Goal: Task Accomplishment & Management: Manage account settings

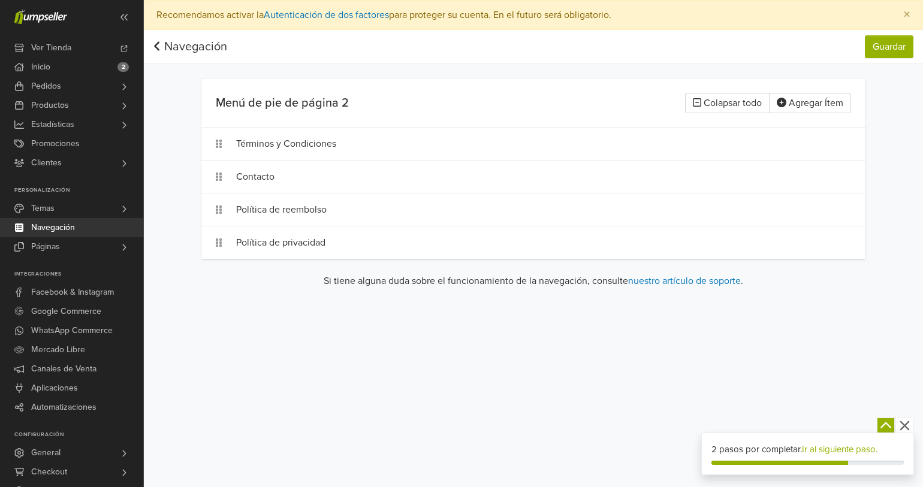
click at [157, 49] on icon at bounding box center [157, 46] width 8 height 12
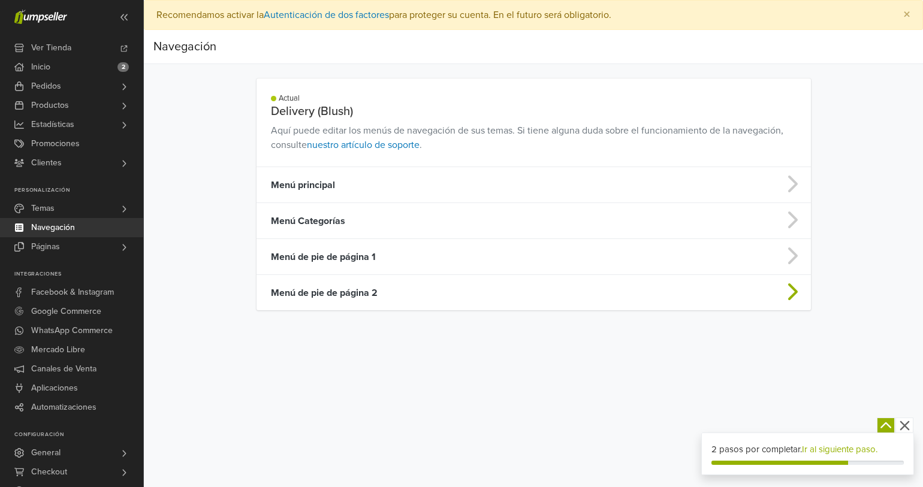
click at [357, 290] on td "Menú de pie de página 2" at bounding box center [473, 293] width 432 height 36
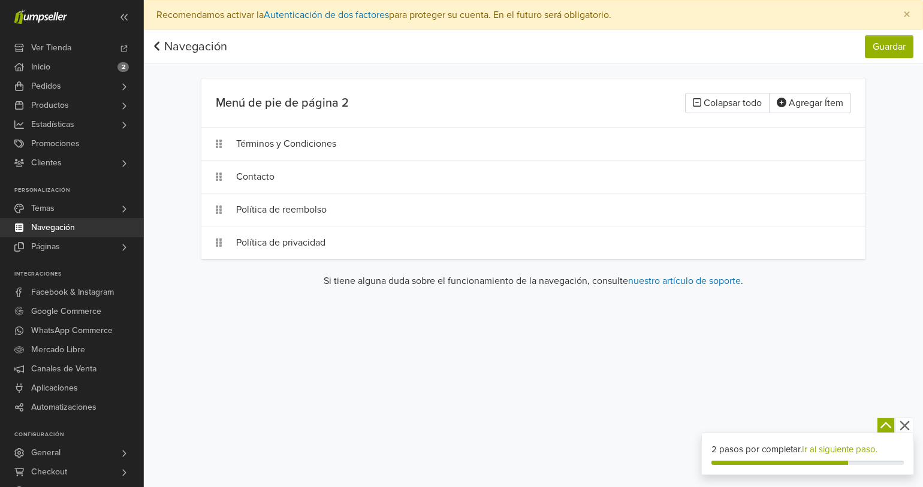
click at [158, 38] on div "Navegación" at bounding box center [190, 47] width 74 height 24
click at [157, 49] on icon at bounding box center [157, 46] width 8 height 12
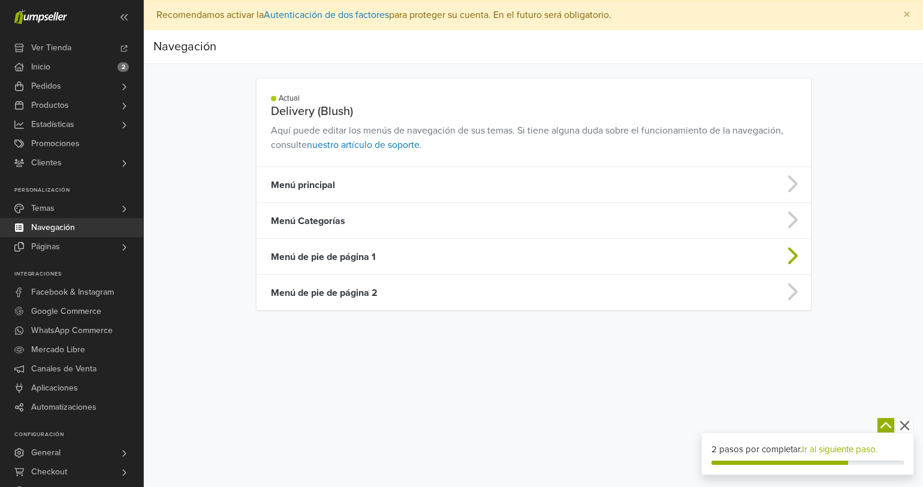
click at [327, 259] on td "Menú de pie de página 1" at bounding box center [473, 257] width 432 height 36
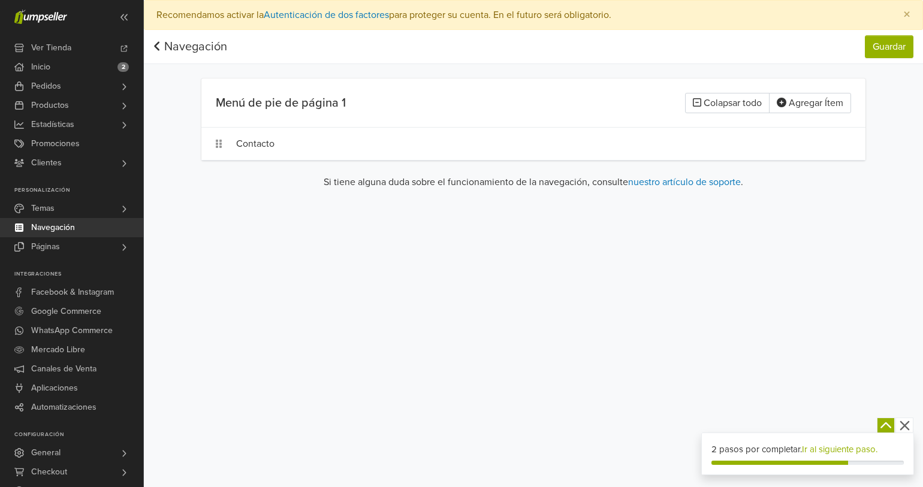
click at [156, 46] on icon at bounding box center [156, 45] width 5 height 9
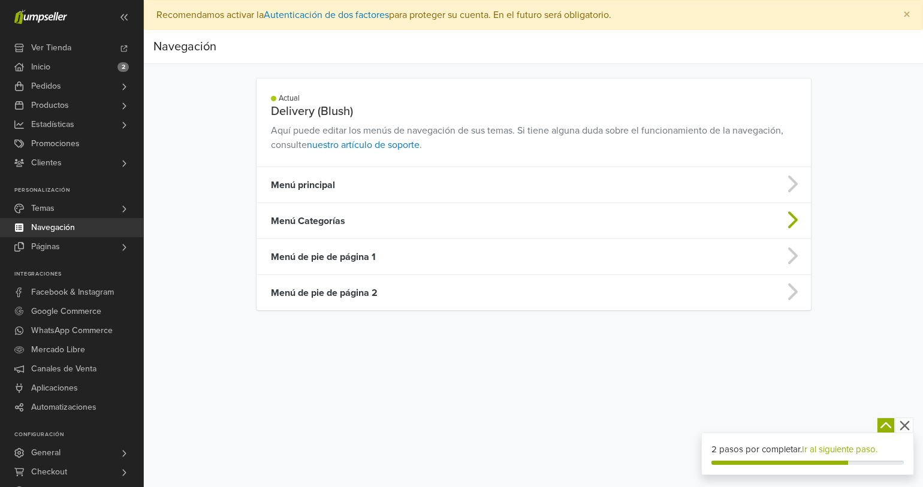
click at [320, 216] on td "Menú Categorías" at bounding box center [473, 221] width 432 height 36
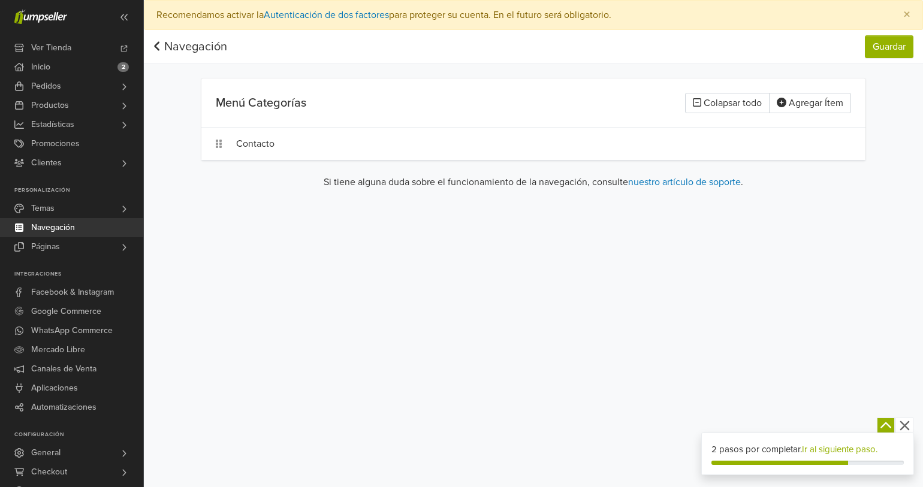
click at [154, 48] on icon at bounding box center [157, 46] width 8 height 12
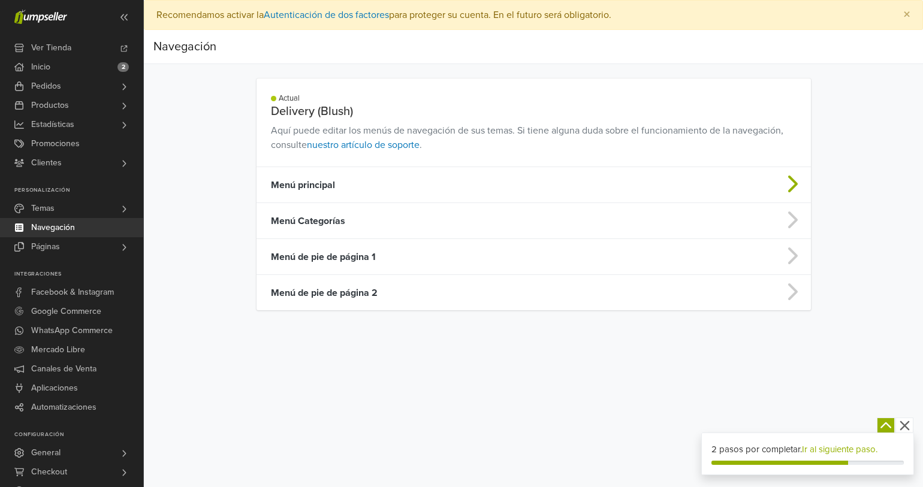
click at [304, 185] on td "Menú principal" at bounding box center [473, 185] width 432 height 36
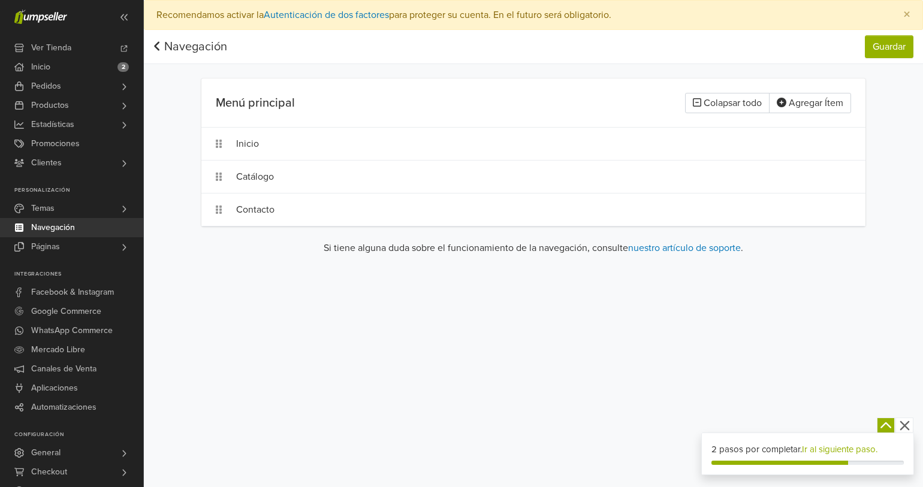
click at [159, 46] on icon at bounding box center [157, 46] width 8 height 12
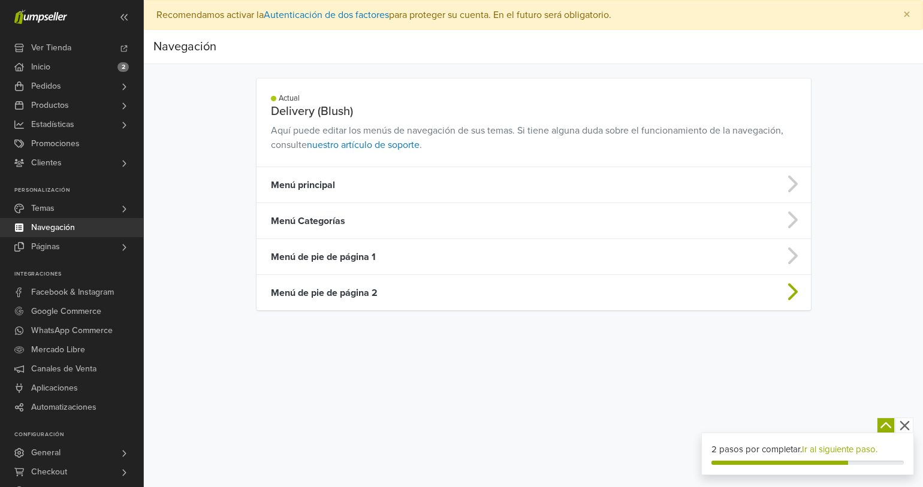
click at [346, 291] on td "Menú de pie de página 2" at bounding box center [473, 293] width 432 height 36
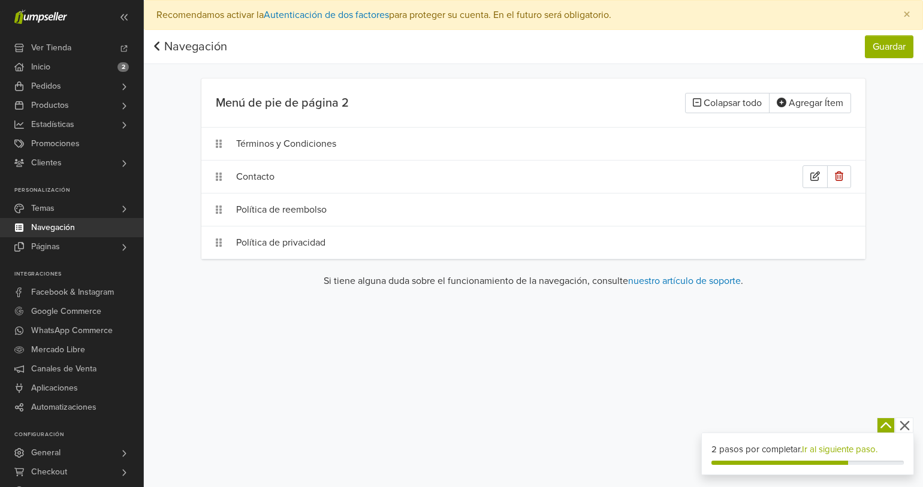
click at [270, 176] on div "Contacto" at bounding box center [519, 176] width 566 height 23
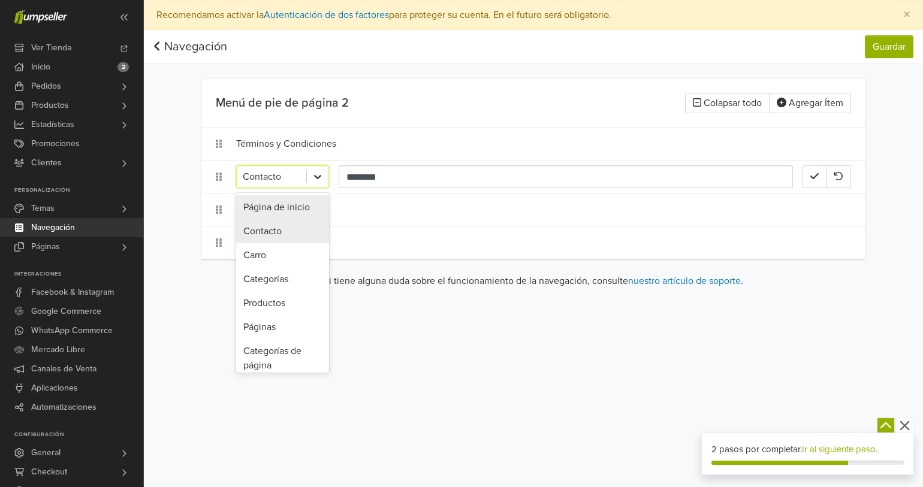
click at [315, 180] on icon at bounding box center [318, 177] width 12 height 12
